Goal: Task Accomplishment & Management: Use online tool/utility

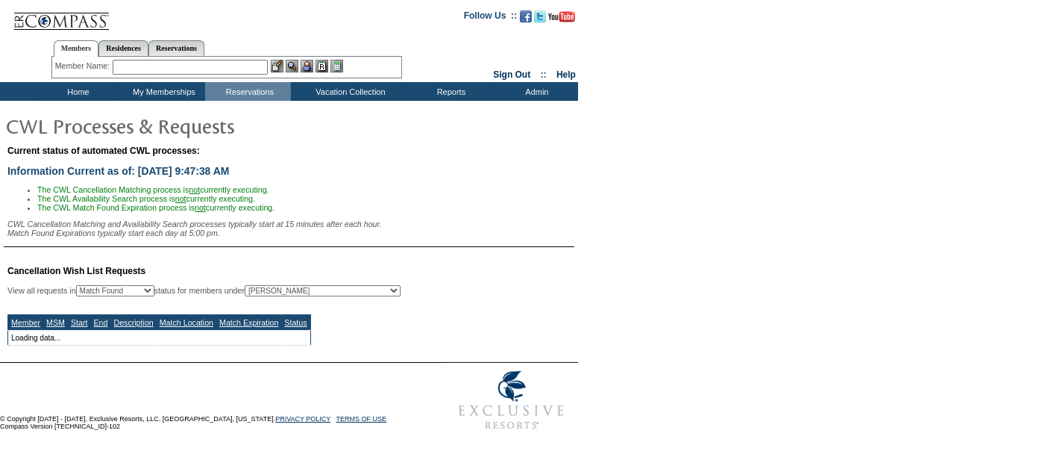
select select "50"
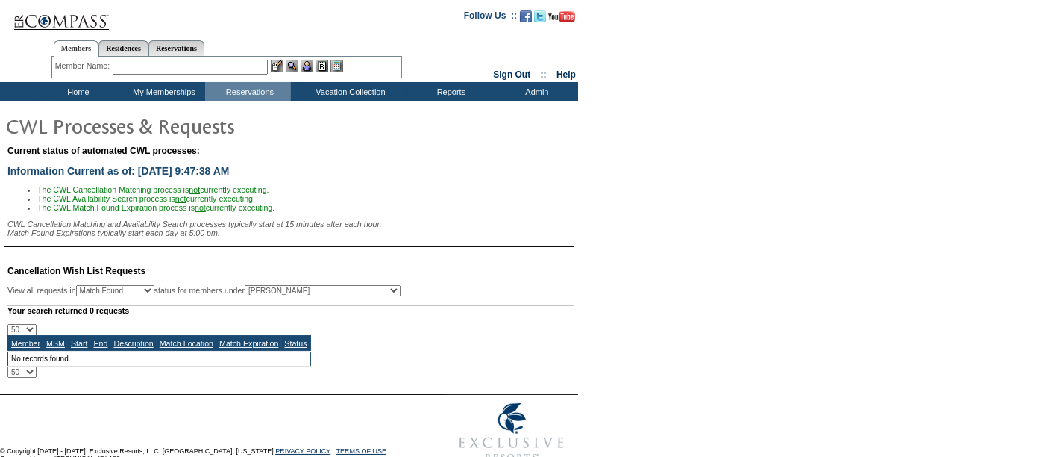
scroll to position [31, 0]
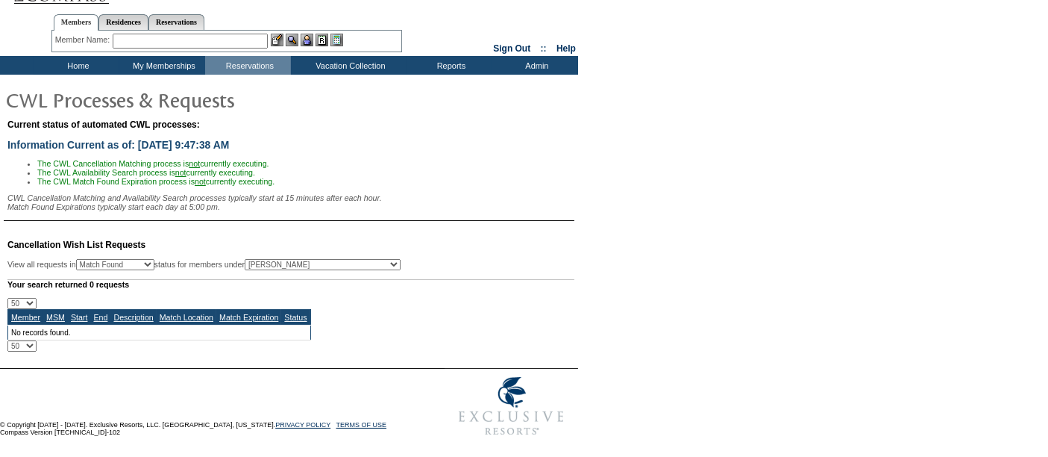
click at [422, 259] on td "Cancellation Wish List Requests View all requests in Any Open / Processing Matc…" at bounding box center [289, 289] width 571 height 123
click at [352, 259] on select "All MSMs [PERSON_NAME] Accounting (MSM), Team Admin, IT Group Administrator, Me…" at bounding box center [323, 264] width 156 height 11
select select "64062"
click at [283, 270] on select "All MSMs [PERSON_NAME] Accounting (MSM), Team Admin, IT Group Administrator, Me…" at bounding box center [323, 264] width 156 height 11
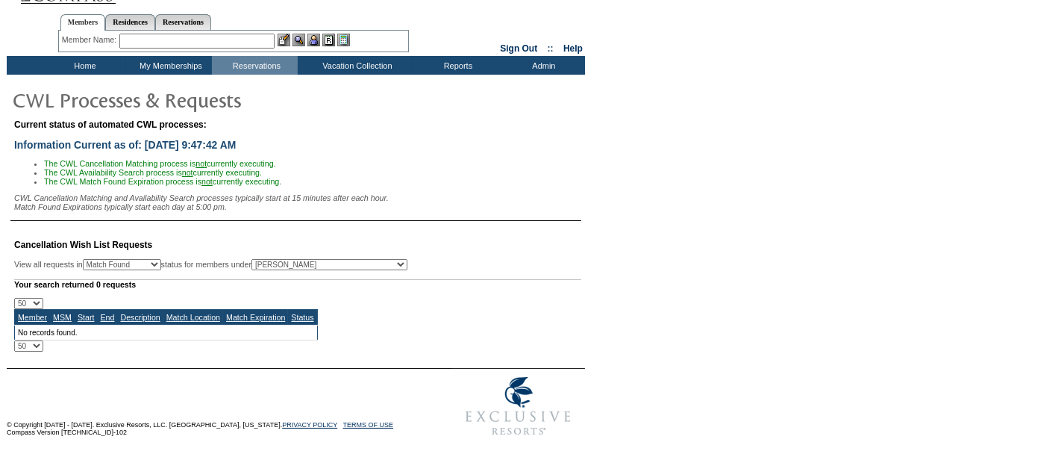
scroll to position [0, 0]
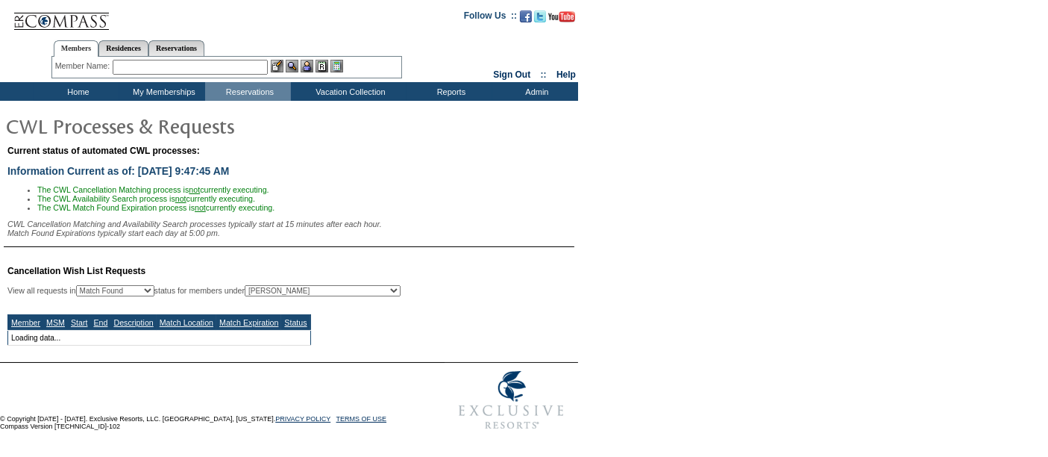
select select "50"
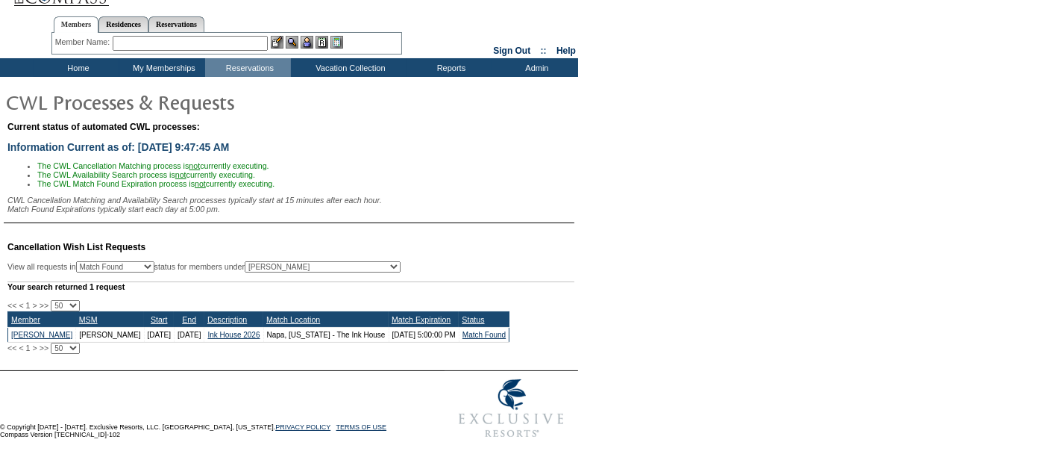
scroll to position [31, 0]
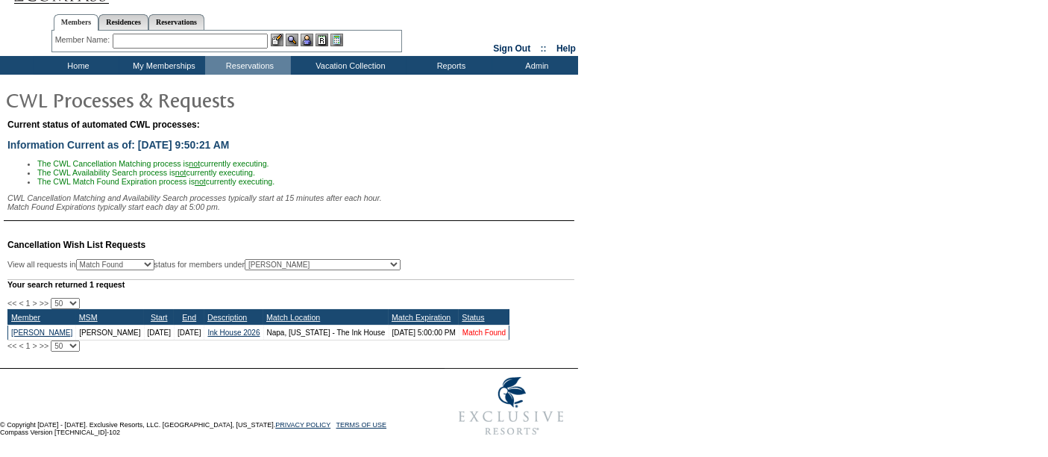
click at [486, 334] on link "Match Found" at bounding box center [484, 332] width 43 height 8
